Goal: Find specific page/section: Find specific page/section

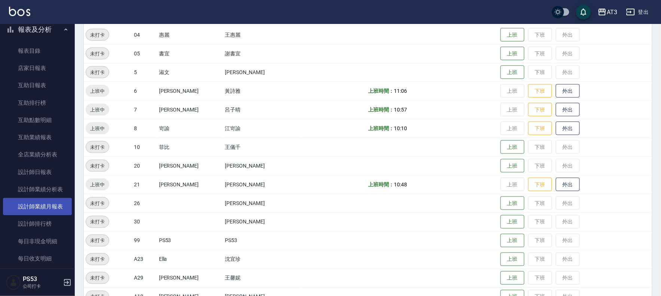
scroll to position [208, 0]
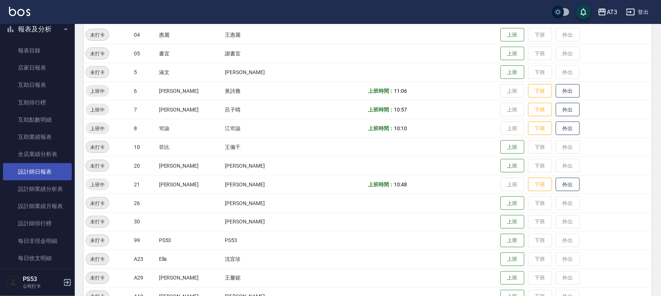
click at [22, 170] on link "設計師日報表" at bounding box center [37, 171] width 69 height 17
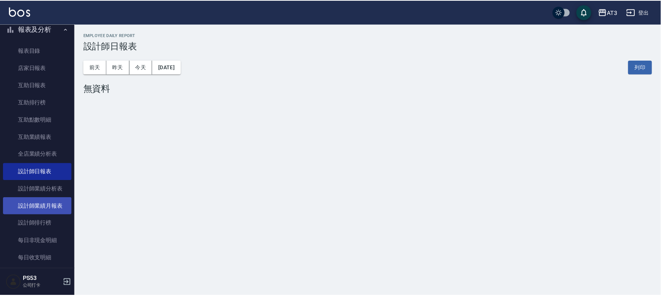
scroll to position [256, 0]
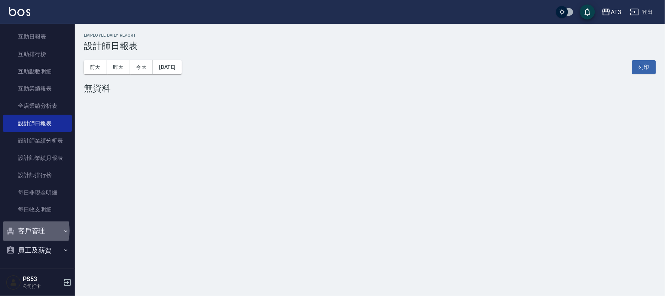
click at [21, 231] on button "客戶管理" at bounding box center [37, 231] width 69 height 19
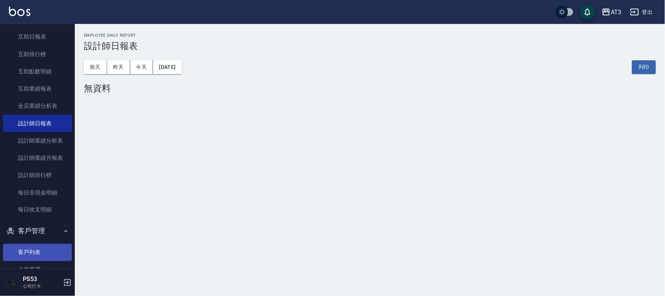
click at [21, 249] on link "客戶列表" at bounding box center [37, 252] width 69 height 17
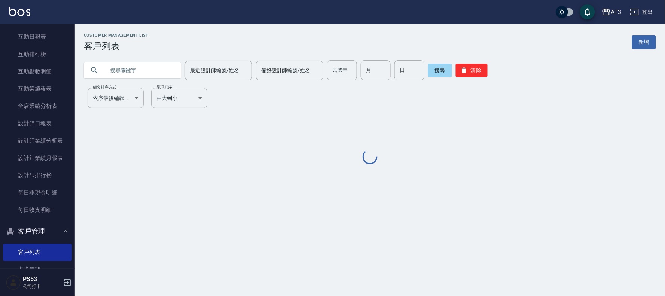
click at [126, 73] on input "text" at bounding box center [140, 70] width 70 height 20
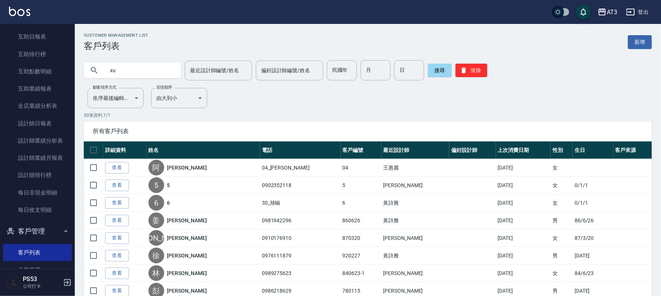
type input "x"
type input "[PERSON_NAME]"
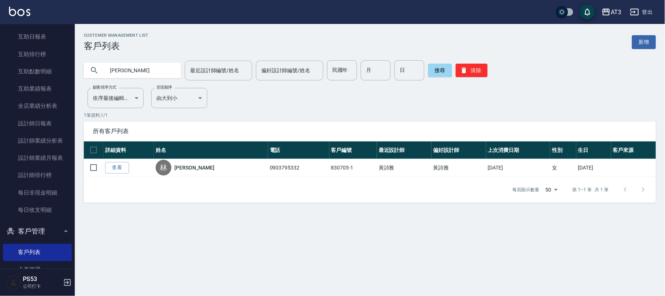
drag, startPoint x: 364, startPoint y: 214, endPoint x: 0, endPoint y: -62, distance: 456.6
drag, startPoint x: 0, startPoint y: -62, endPoint x: 472, endPoint y: 67, distance: 489.6
click at [472, 67] on button "清除" at bounding box center [472, 70] width 32 height 13
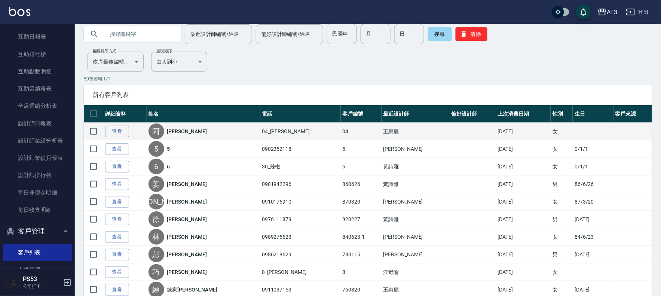
scroll to position [42, 0]
